Goal: Information Seeking & Learning: Learn about a topic

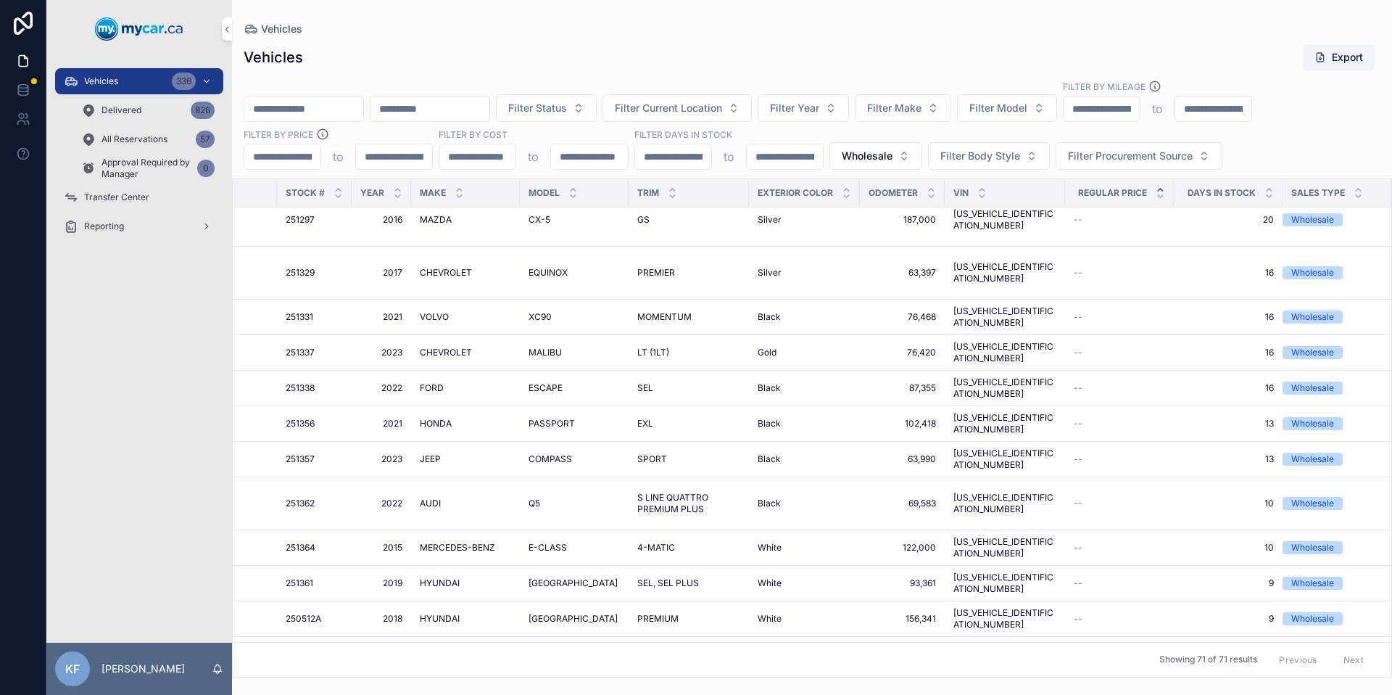
scroll to position [0, 292]
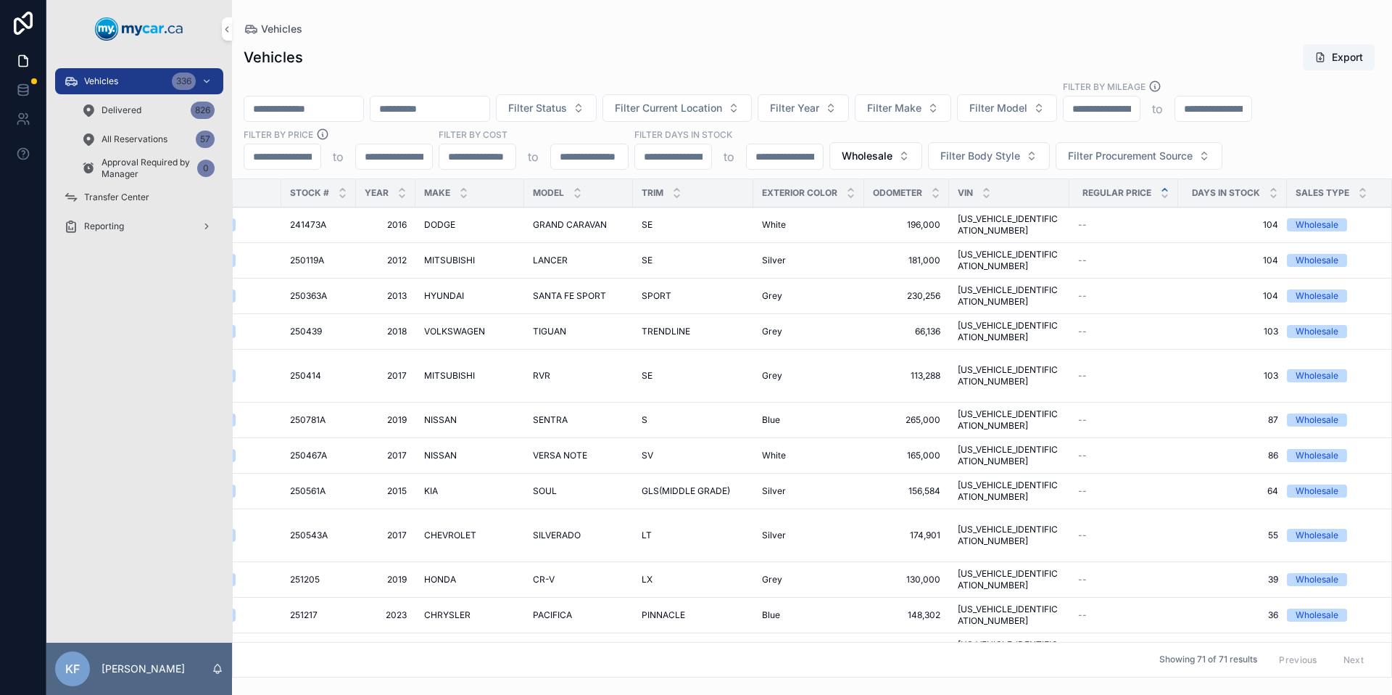
click at [855, 155] on span "Wholesale" at bounding box center [867, 156] width 51 height 15
click at [827, 218] on div "None" at bounding box center [876, 214] width 202 height 23
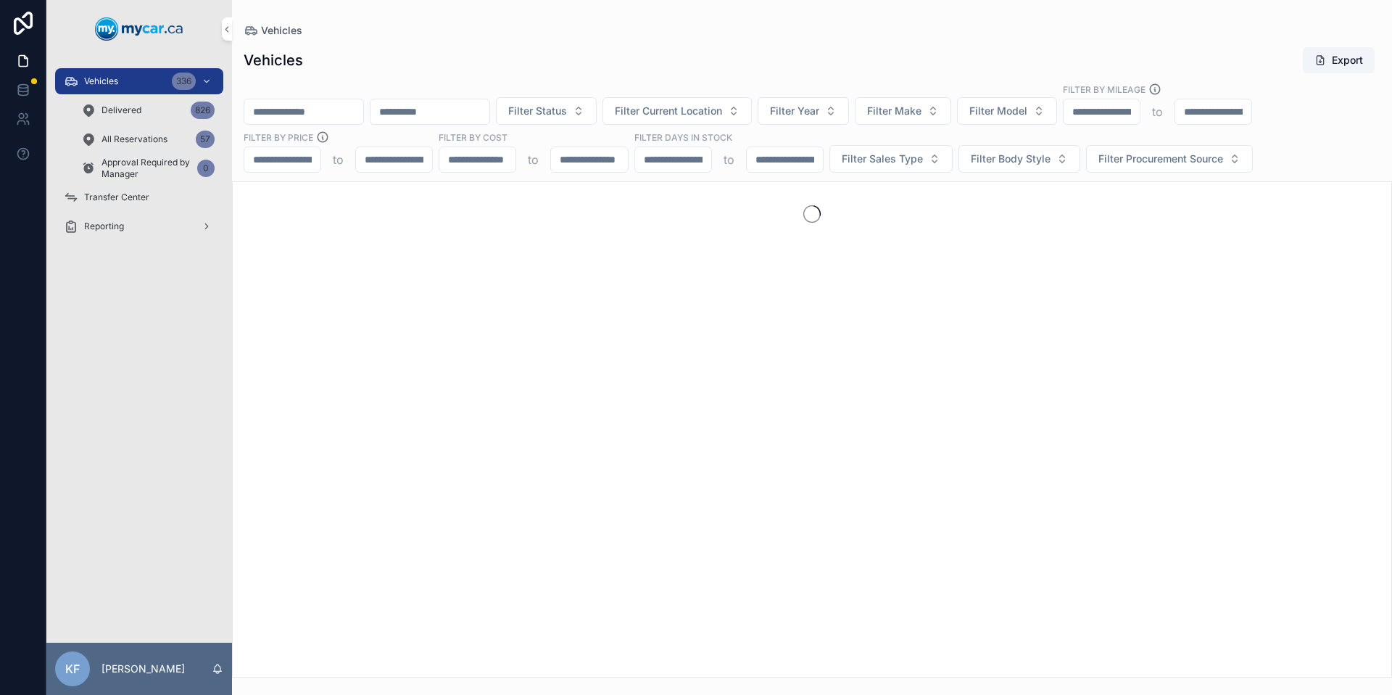
click at [915, 33] on div "Vehicles" at bounding box center [812, 30] width 1137 height 15
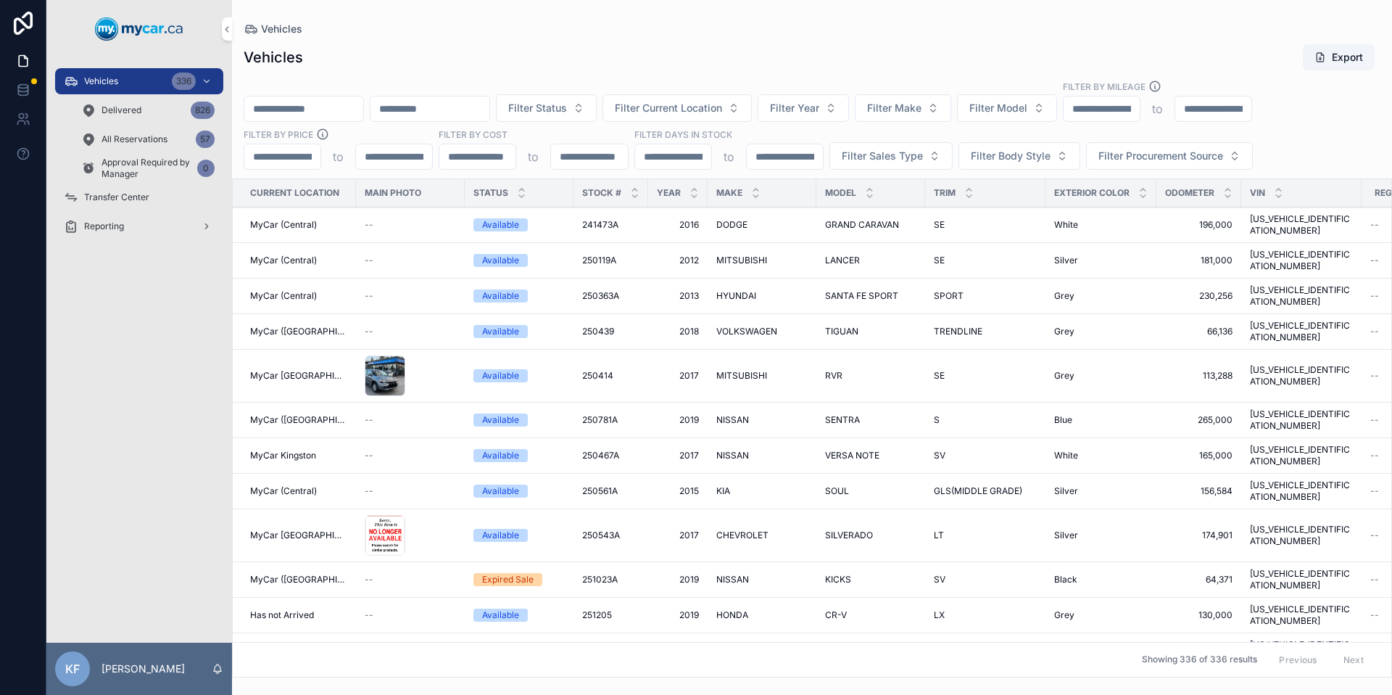
click at [921, 111] on span "Filter Make" at bounding box center [894, 108] width 54 height 15
click at [1027, 109] on span "Filter Model" at bounding box center [998, 108] width 58 height 15
type input "****"
click at [1035, 170] on div "CIVIC" at bounding box center [1044, 166] width 202 height 23
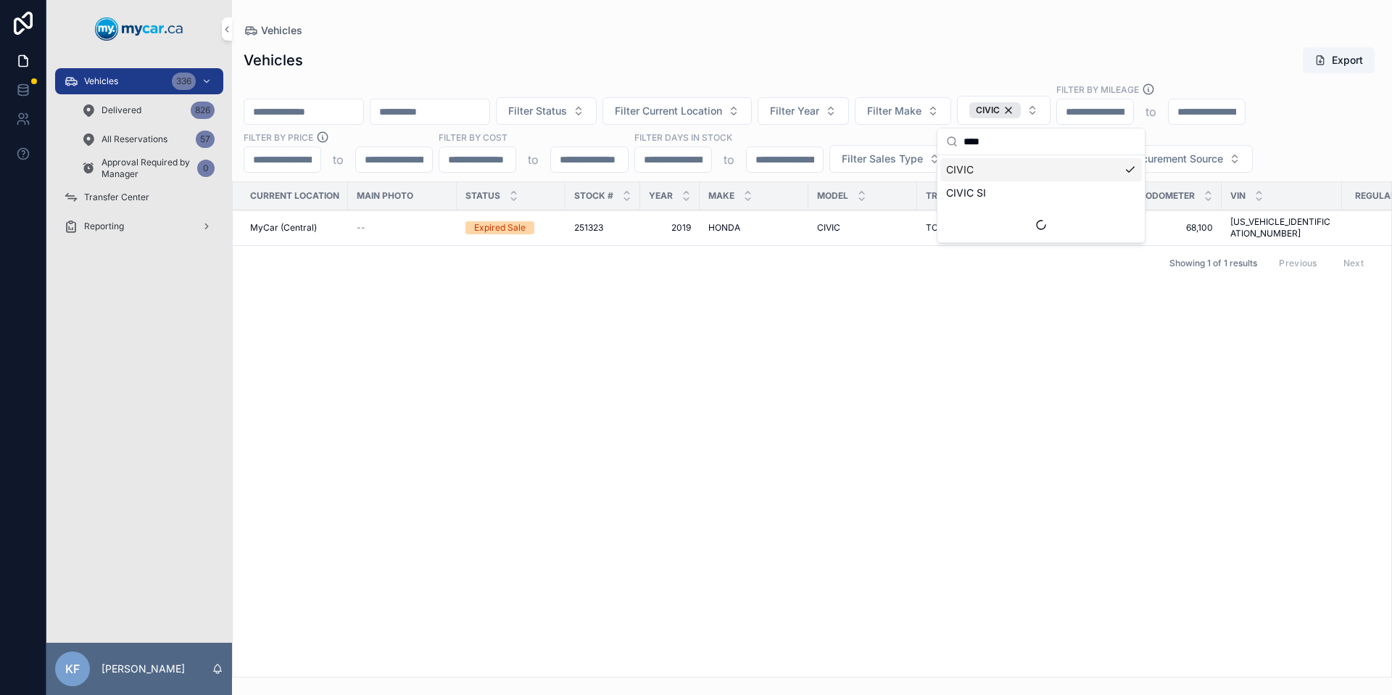
click at [987, 60] on div "Vehicles Export" at bounding box center [812, 60] width 1137 height 28
click at [1021, 110] on div "CIVIC" at bounding box center [994, 110] width 51 height 16
